Goal: Information Seeking & Learning: Learn about a topic

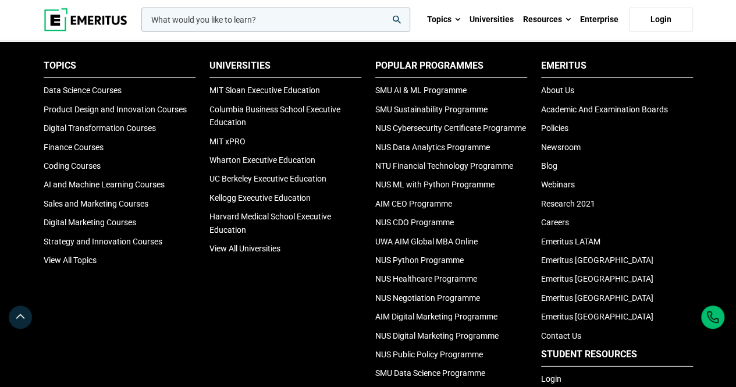
scroll to position [3851, 0]
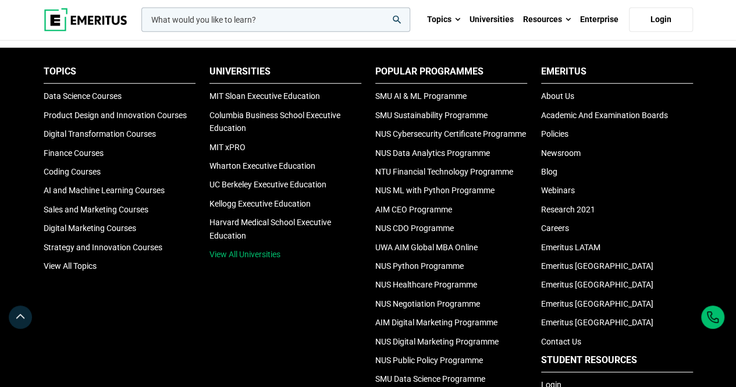
click at [240, 258] on link "View All Universities" at bounding box center [244, 254] width 71 height 9
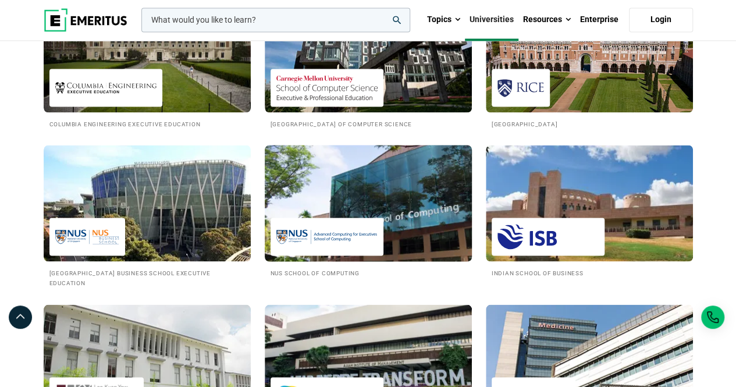
scroll to position [998, 0]
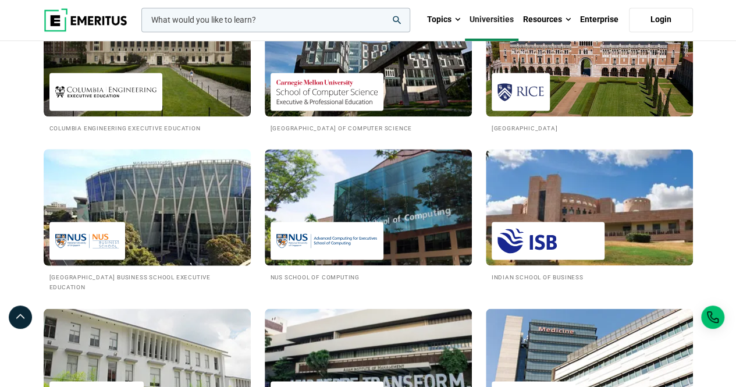
click at [132, 212] on img at bounding box center [147, 207] width 228 height 128
click at [130, 281] on h2 "National University of Singapore Business School Executive Education" at bounding box center [147, 281] width 196 height 20
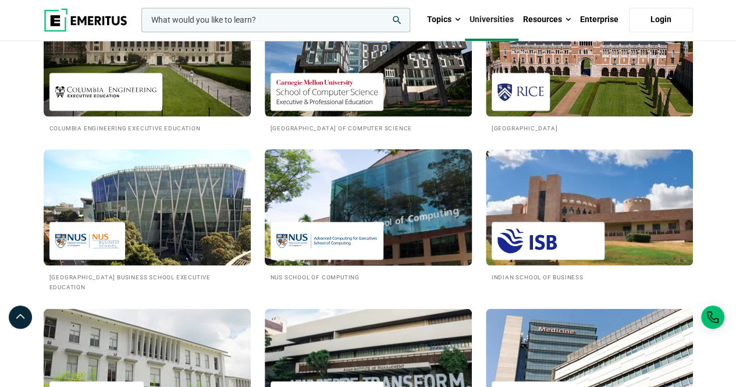
click at [321, 193] on img at bounding box center [368, 207] width 228 height 128
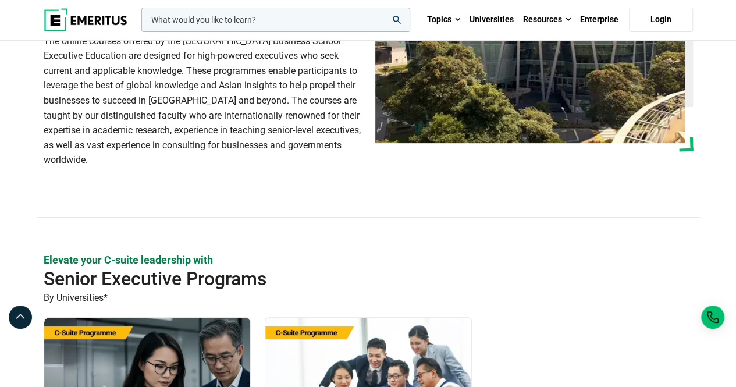
scroll to position [174, 0]
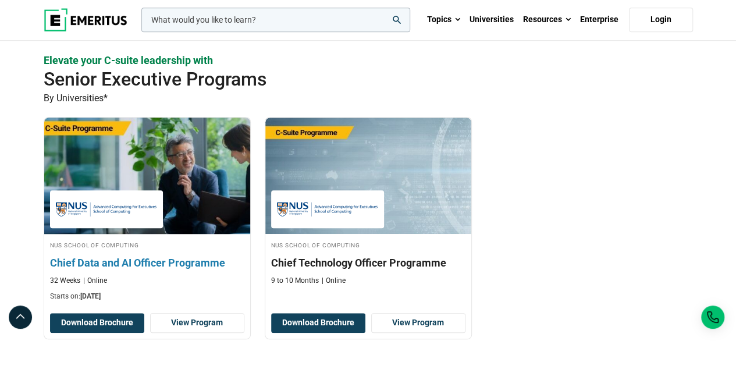
scroll to position [342, 0]
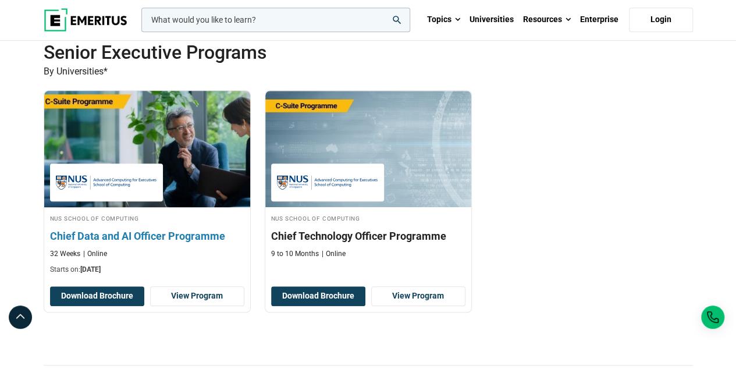
click at [150, 251] on div "32 Weeks Online" at bounding box center [147, 254] width 194 height 10
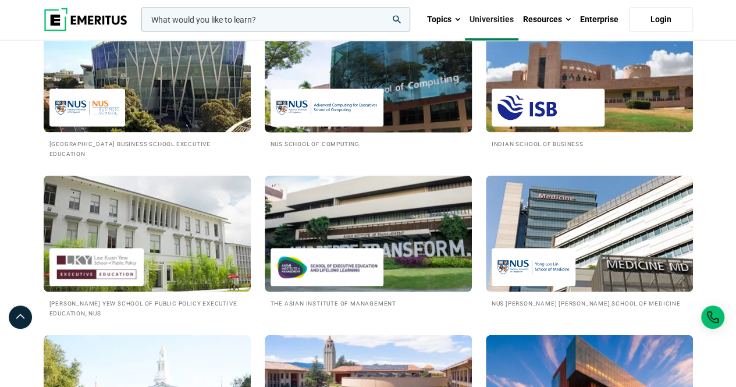
scroll to position [1132, 0]
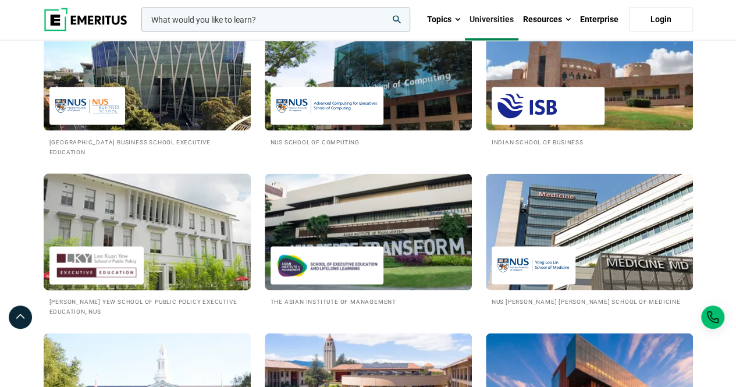
click at [145, 241] on img at bounding box center [147, 232] width 228 height 128
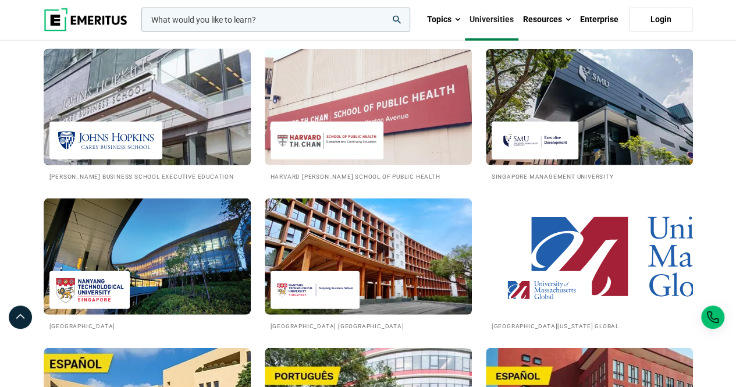
scroll to position [1566, 0]
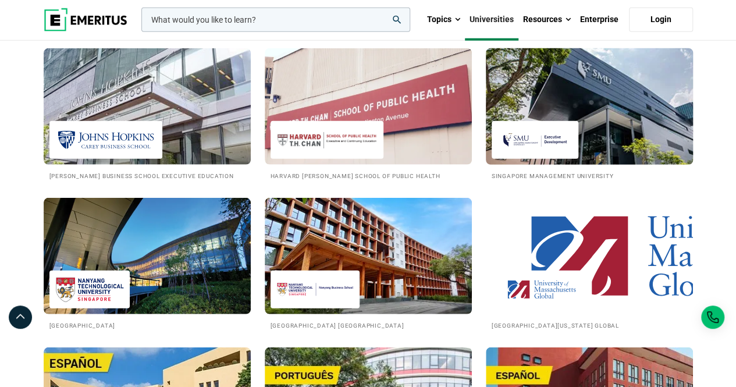
click at [552, 106] on img at bounding box center [589, 106] width 228 height 128
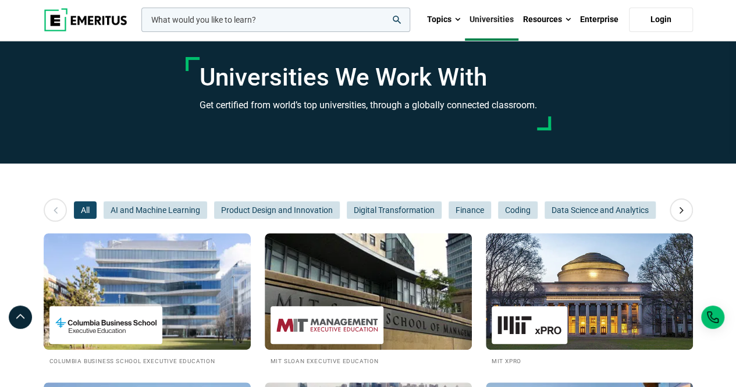
scroll to position [0, 0]
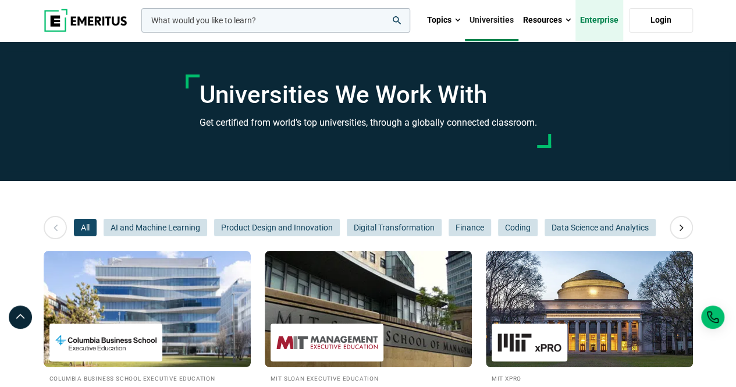
click at [603, 21] on link "Enterprise" at bounding box center [599, 20] width 48 height 41
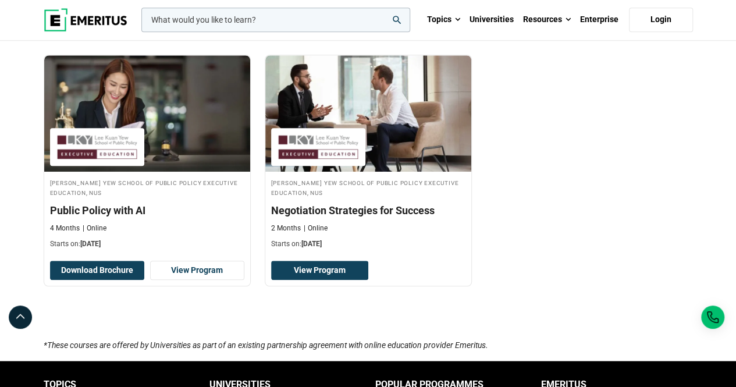
scroll to position [413, 0]
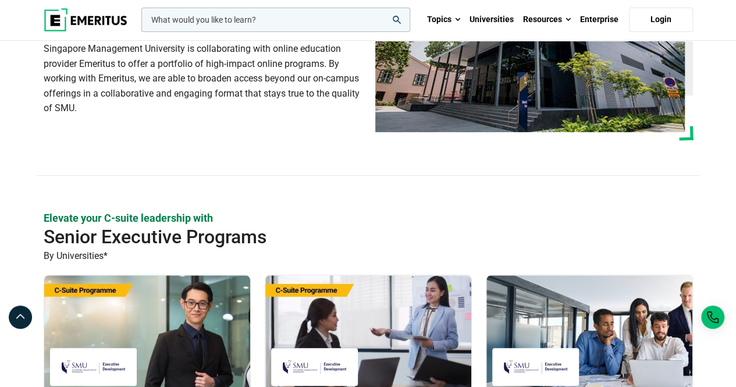
scroll to position [105, 0]
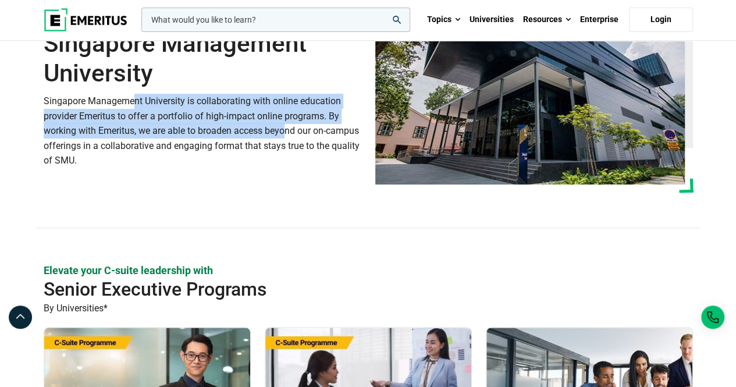
drag, startPoint x: 74, startPoint y: 96, endPoint x: 241, endPoint y: 125, distance: 168.9
click at [241, 125] on p "Singapore Management University is collaborating with online education provider…" at bounding box center [203, 131] width 318 height 74
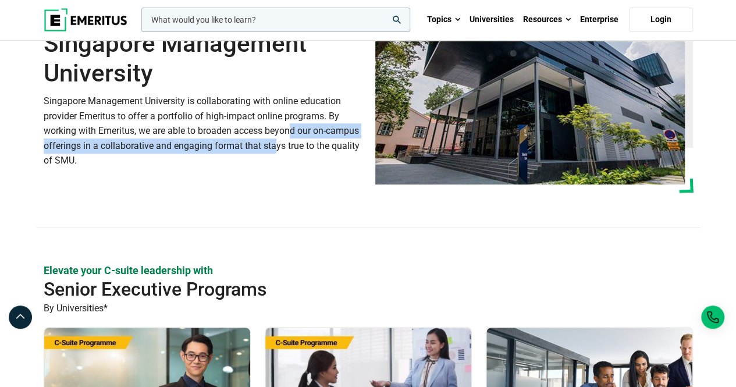
drag, startPoint x: 241, startPoint y: 125, endPoint x: 270, endPoint y: 141, distance: 33.3
click at [270, 141] on p "Singapore Management University is collaborating with online education provider…" at bounding box center [203, 131] width 318 height 74
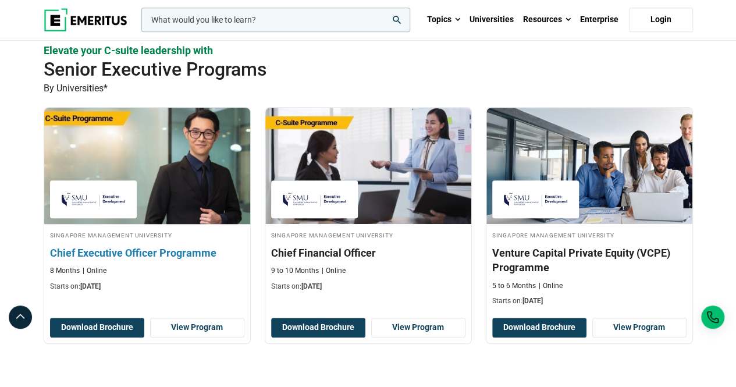
scroll to position [333, 0]
